Goal: Answer question/provide support

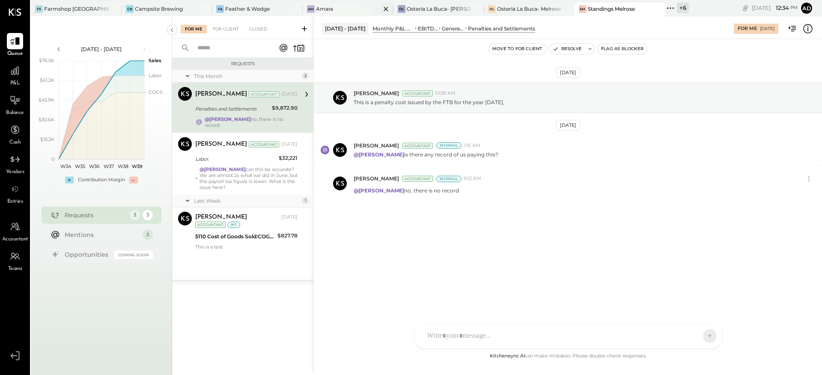
click at [316, 10] on div "Amara" at bounding box center [324, 8] width 17 height 7
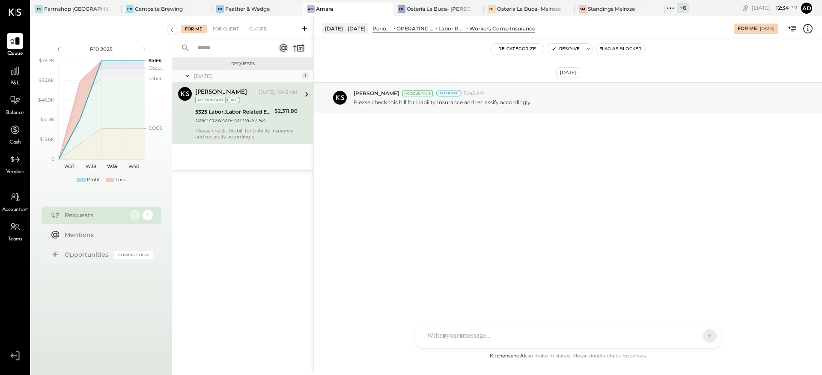
click at [440, 178] on div "[DATE] [PERSON_NAME] Accountant Internal 10:45 AM Please check this bill for Li…" at bounding box center [568, 195] width 508 height 312
click at [479, 158] on div "[DATE] [PERSON_NAME] Accountant Internal 10:45 AM Please check this bill for Li…" at bounding box center [568, 118] width 508 height 117
click at [550, 127] on div "[DATE] [PERSON_NAME] Accountant Internal 10:45 AM Please check this bill for Li…" at bounding box center [568, 118] width 508 height 117
click at [811, 25] on icon at bounding box center [807, 28] width 11 height 11
click at [470, 189] on div "For Me For Client Closed Requests [DATE] 1 [PERSON_NAME] Accountant [PERSON_NAM…" at bounding box center [497, 194] width 650 height 356
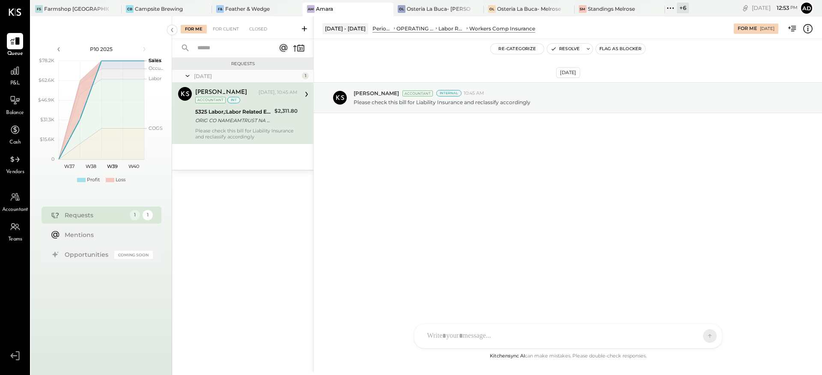
drag, startPoint x: 495, startPoint y: 158, endPoint x: 507, endPoint y: 149, distance: 14.6
click at [496, 158] on div "[DATE] [PERSON_NAME] Accountant Internal 10:45 AM Please check this bill for Li…" at bounding box center [568, 118] width 508 height 117
click at [563, 48] on button "Resolve" at bounding box center [565, 49] width 36 height 10
